Goal: Navigation & Orientation: Find specific page/section

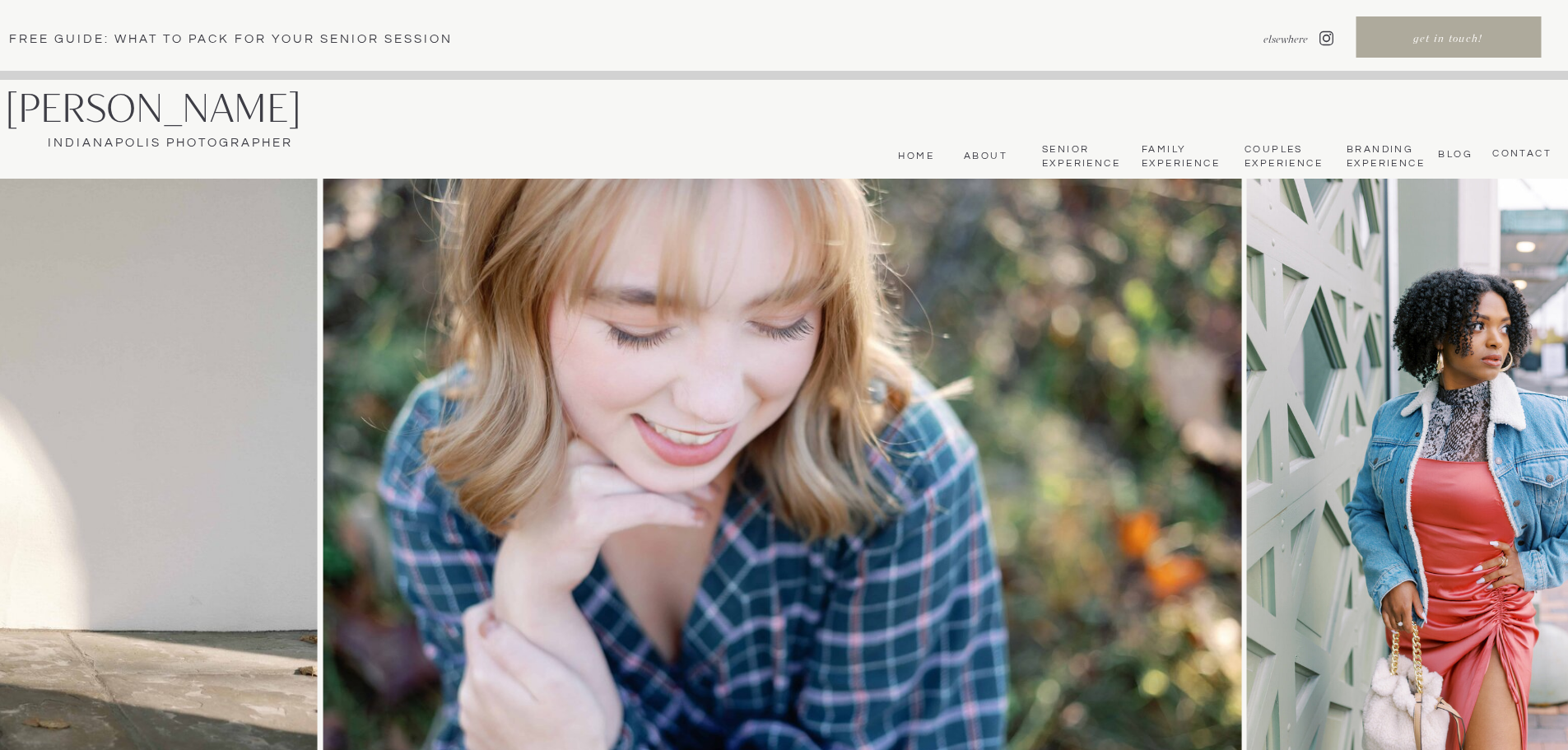
click at [929, 160] on nav "Home" at bounding box center [914, 156] width 40 height 14
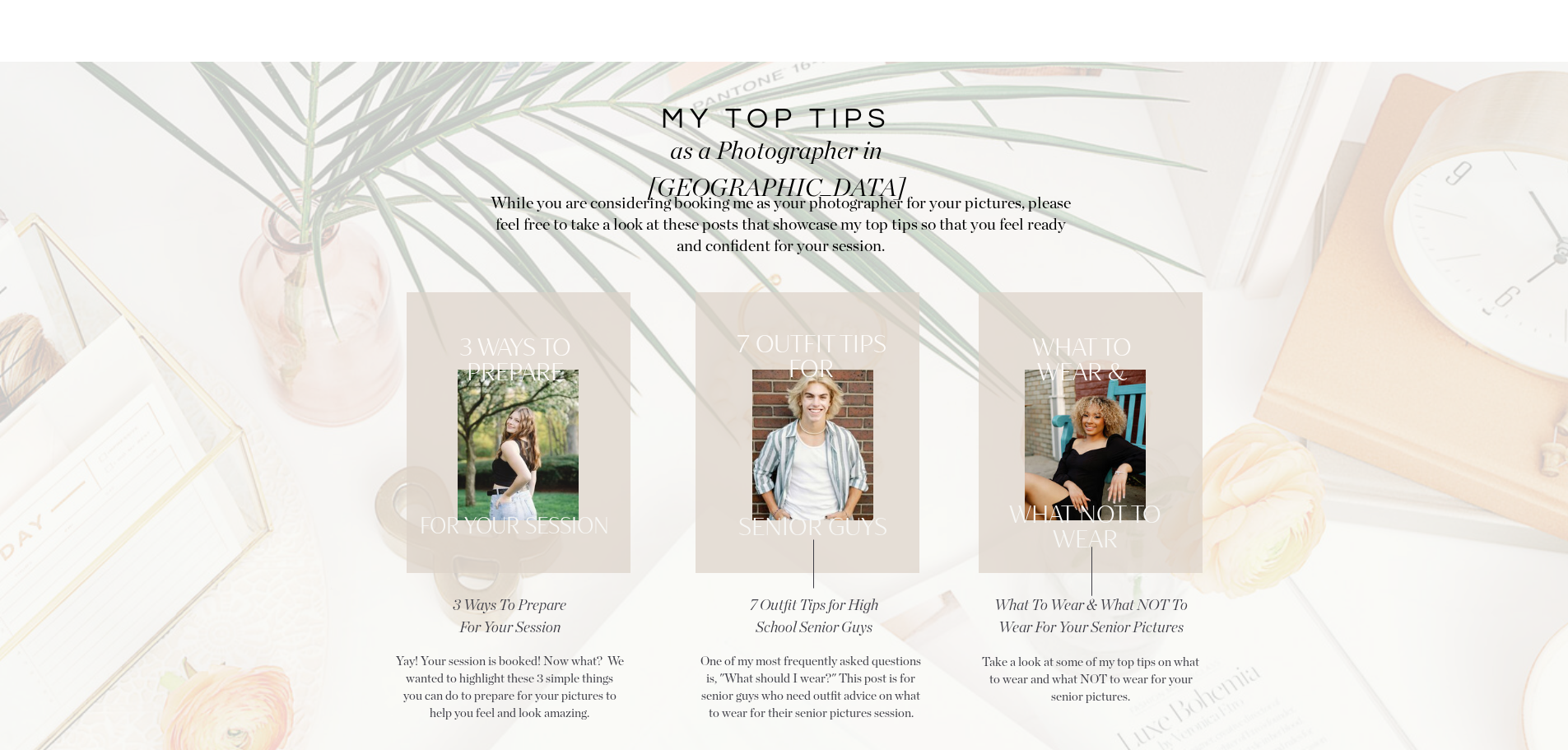
scroll to position [1975, 0]
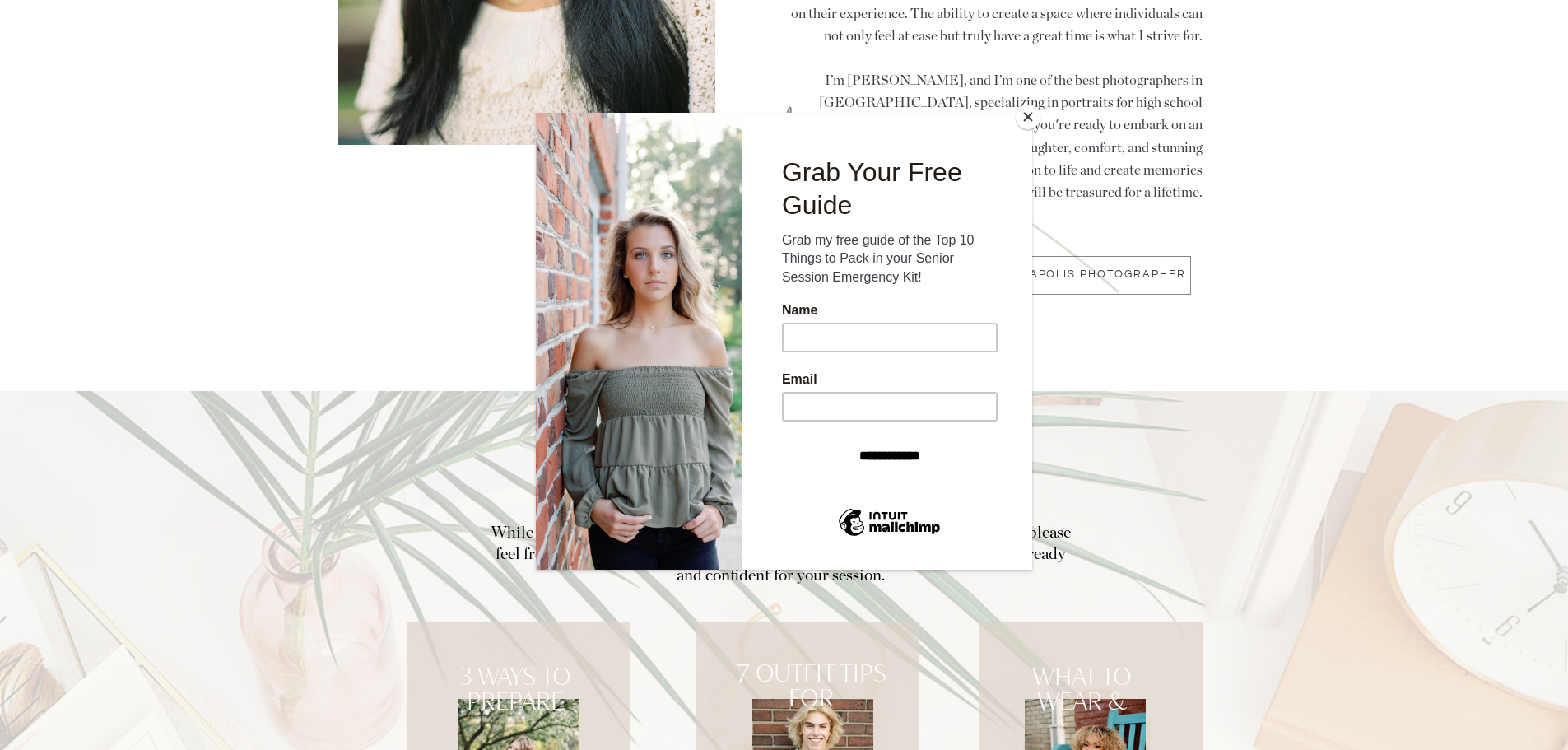
click at [1025, 119] on button "Close" at bounding box center [1027, 116] width 25 height 25
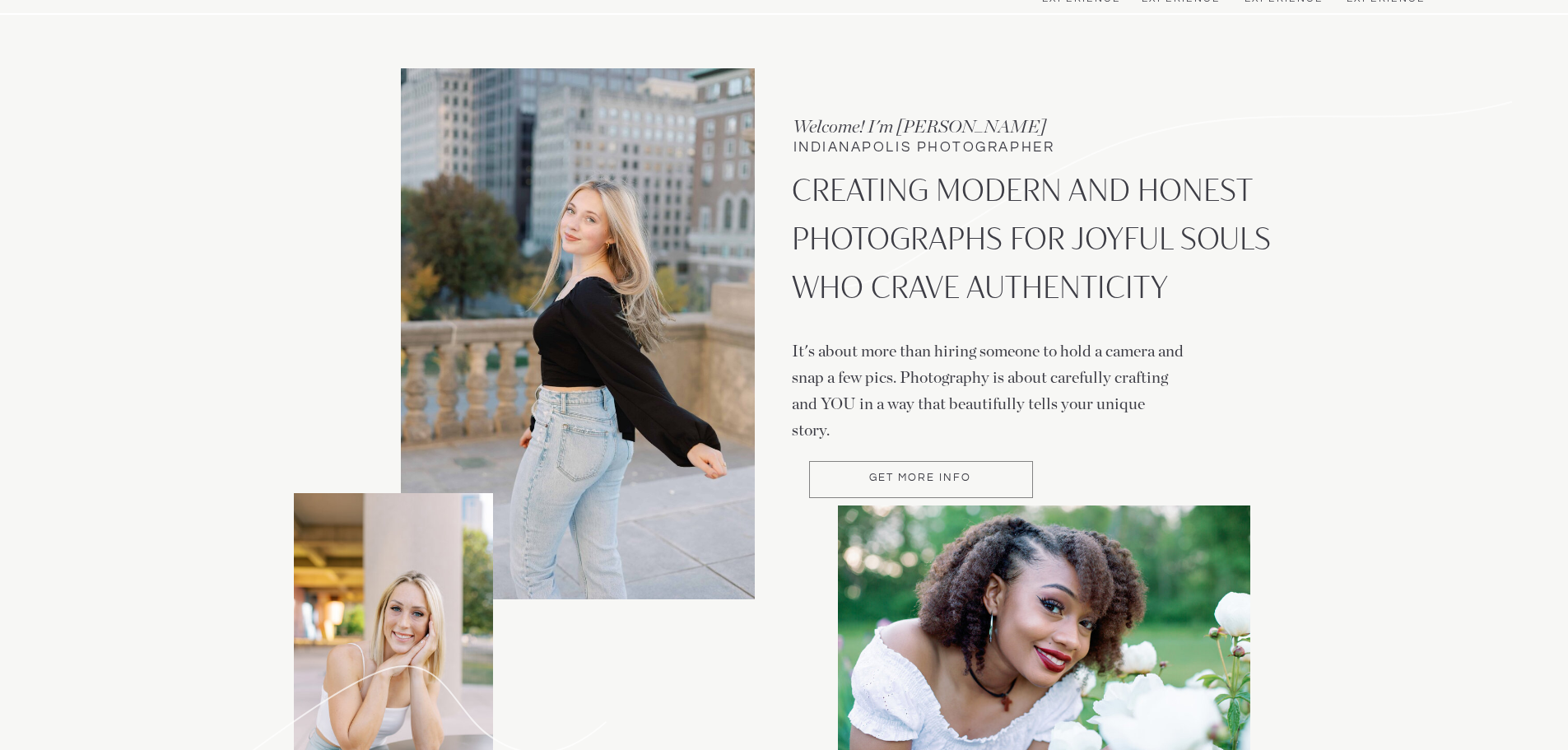
scroll to position [0, 0]
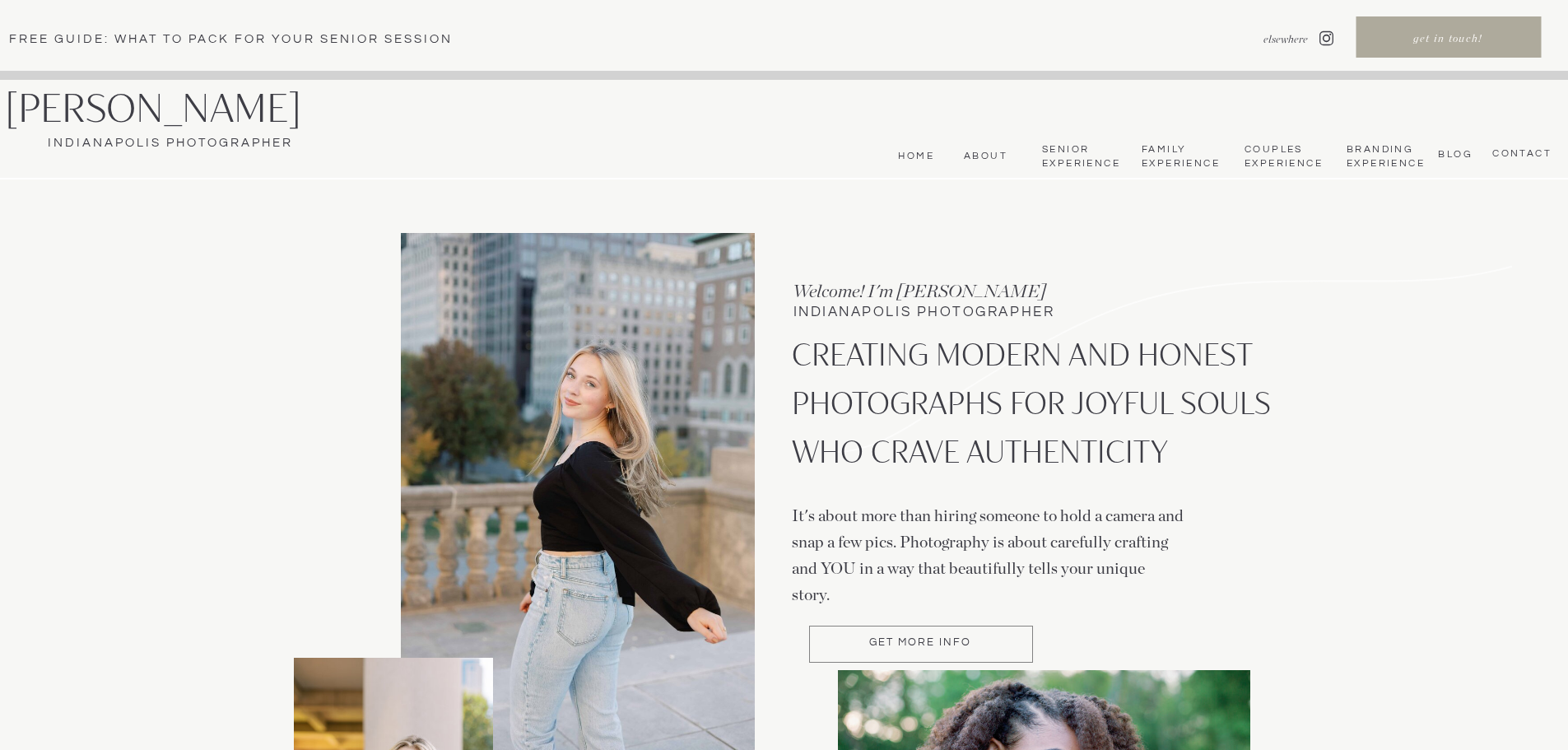
click at [987, 159] on nav "About" at bounding box center [983, 156] width 49 height 14
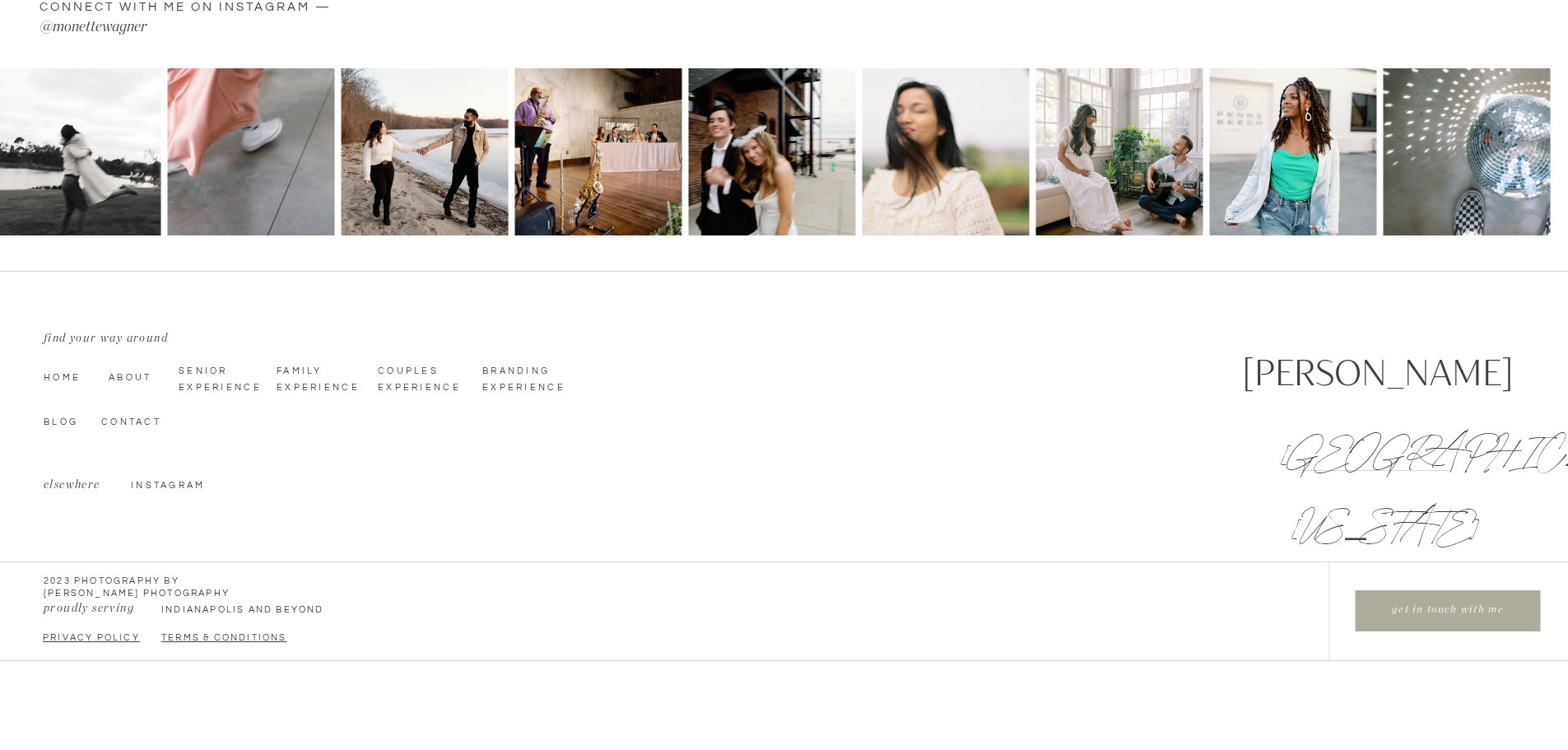
scroll to position [4295, 0]
